Goal: Transaction & Acquisition: Book appointment/travel/reservation

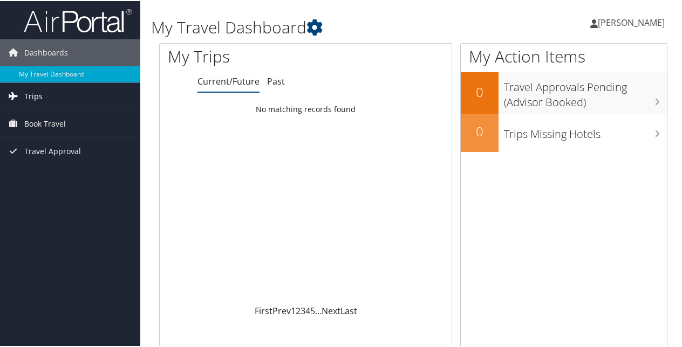
click at [37, 105] on span "Trips" at bounding box center [33, 95] width 18 height 27
click at [36, 176] on span "Book Travel" at bounding box center [45, 171] width 42 height 27
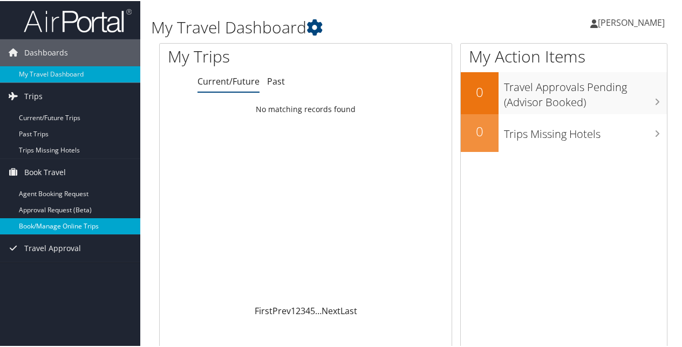
click at [39, 219] on link "Book/Manage Online Trips" at bounding box center [70, 225] width 140 height 16
